Goal: Contribute content: Add original content to the website for others to see

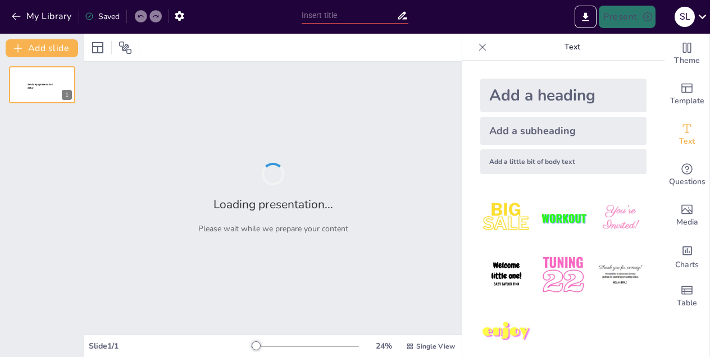
type input "Navigating the Insurance Broking Landscape: A Comprehensive Playbook for Market…"
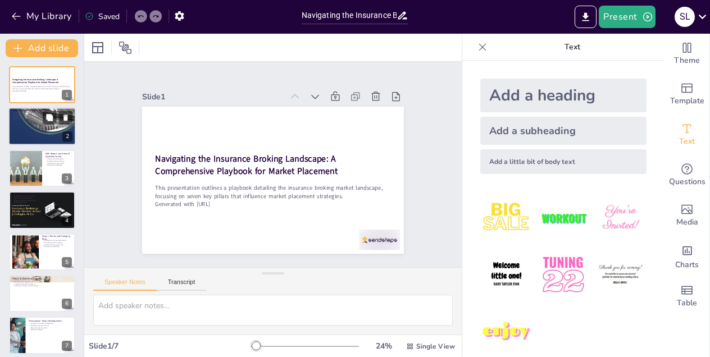
click at [39, 135] on div at bounding box center [41, 127] width 67 height 102
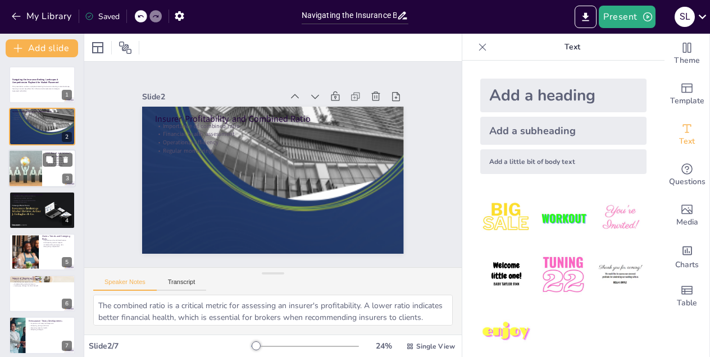
click at [39, 181] on div at bounding box center [25, 168] width 51 height 38
type textarea "The GIMI report offers valuable insights that help brokers understand market dy…"
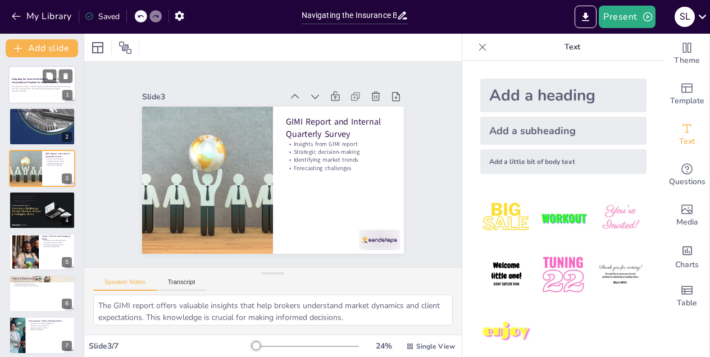
click at [46, 86] on p "This presentation outlines a playbook detailing the insurance broking market la…" at bounding box center [42, 88] width 61 height 4
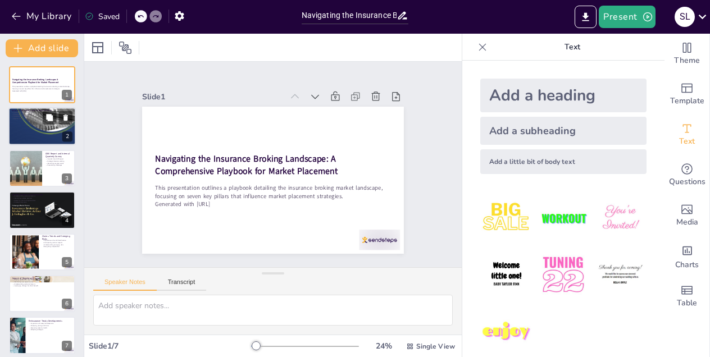
click at [37, 136] on div at bounding box center [41, 127] width 67 height 102
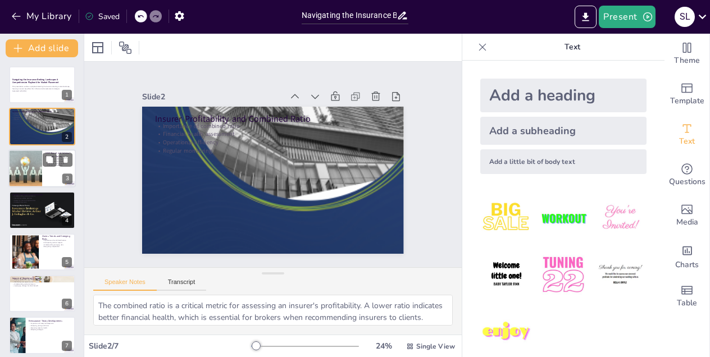
click at [34, 173] on div at bounding box center [25, 168] width 51 height 38
type textarea "The GIMI report offers valuable insights that help brokers understand market dy…"
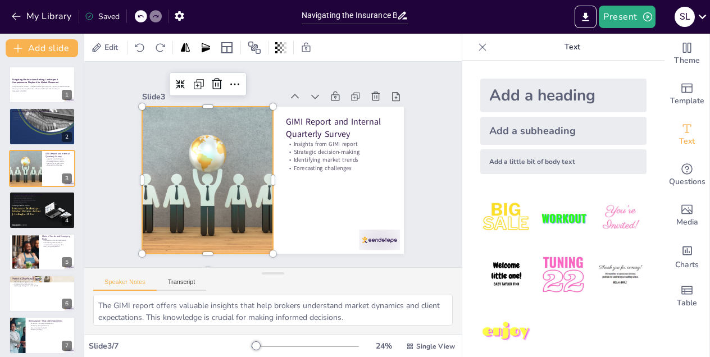
click at [248, 176] on div at bounding box center [208, 180] width 196 height 147
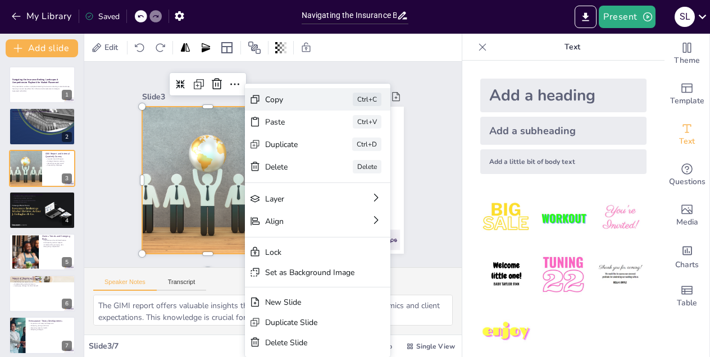
click at [349, 156] on div "Copy" at bounding box center [377, 161] width 56 height 11
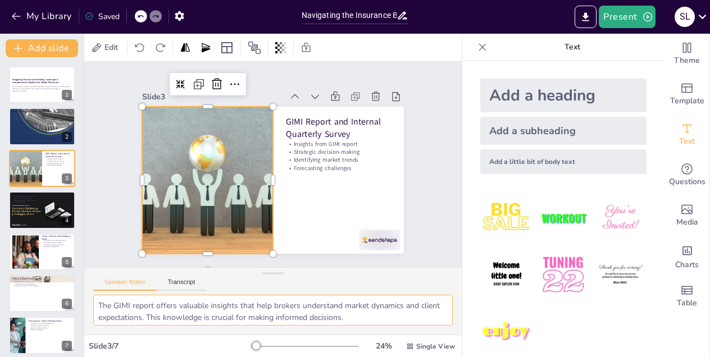
click at [410, 309] on textarea "The GIMI report offers valuable insights that help brokers understand market dy…" at bounding box center [272, 310] width 359 height 31
click at [99, 305] on textarea "The GIMI report offers valuable insights that help brokers understand market dy…" at bounding box center [272, 310] width 359 height 31
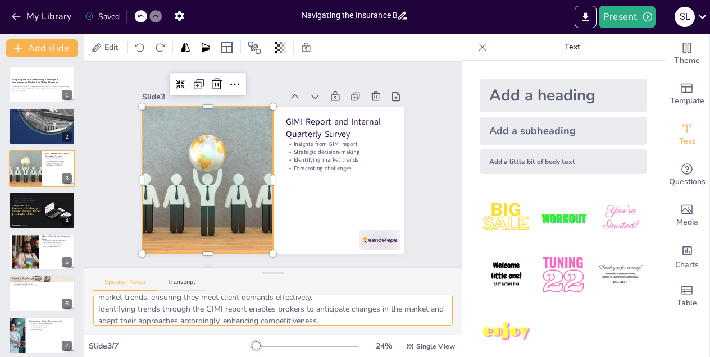
scroll to position [67, 0]
